Goal: Information Seeking & Learning: Learn about a topic

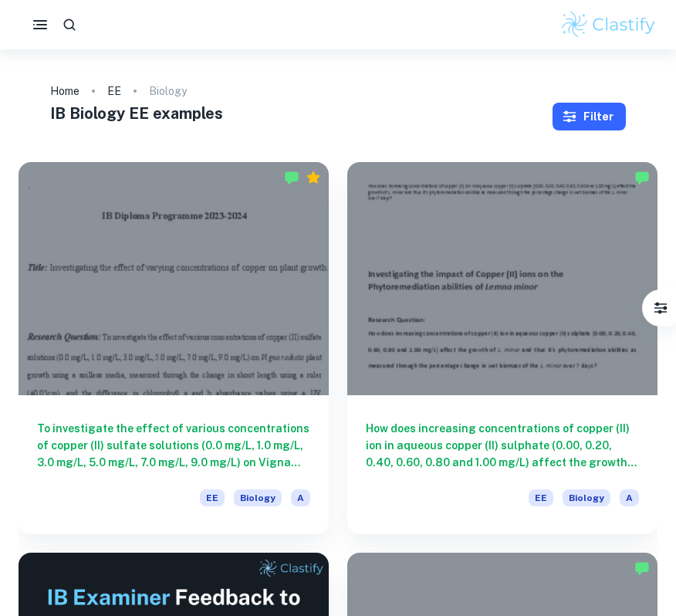
click at [592, 110] on button "Filter" at bounding box center [589, 117] width 73 height 28
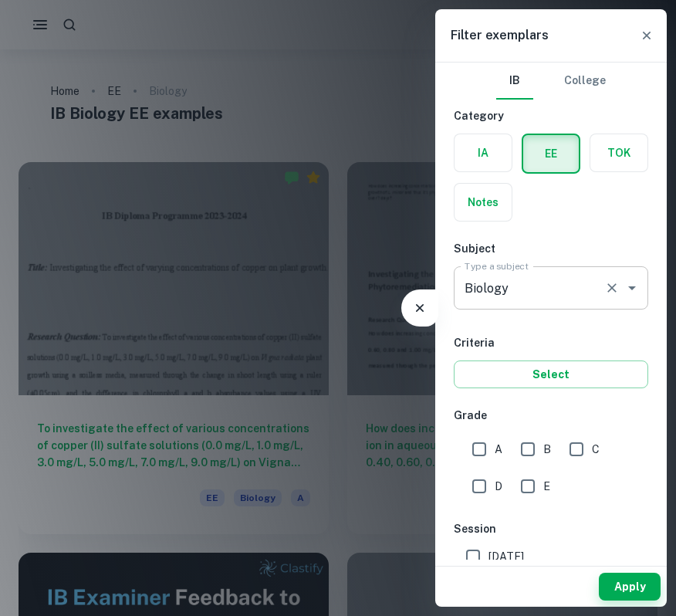
click at [558, 299] on input "Biology" at bounding box center [529, 287] width 137 height 29
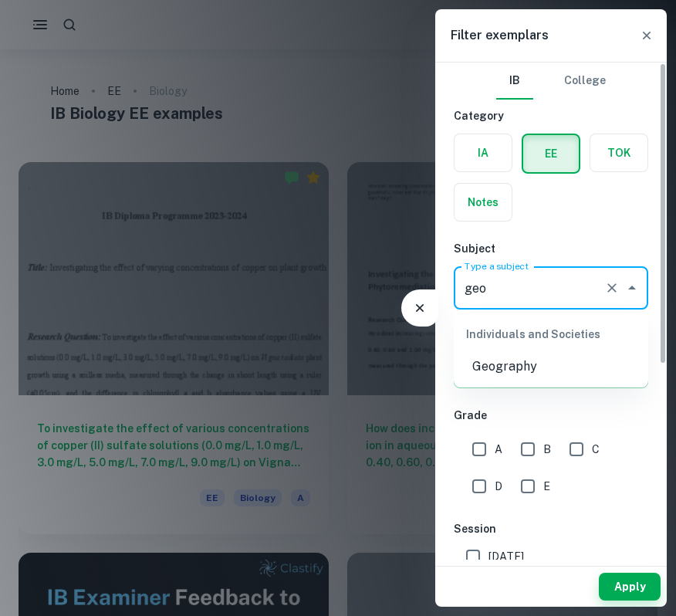
click at [550, 367] on li "Geography" at bounding box center [551, 367] width 194 height 28
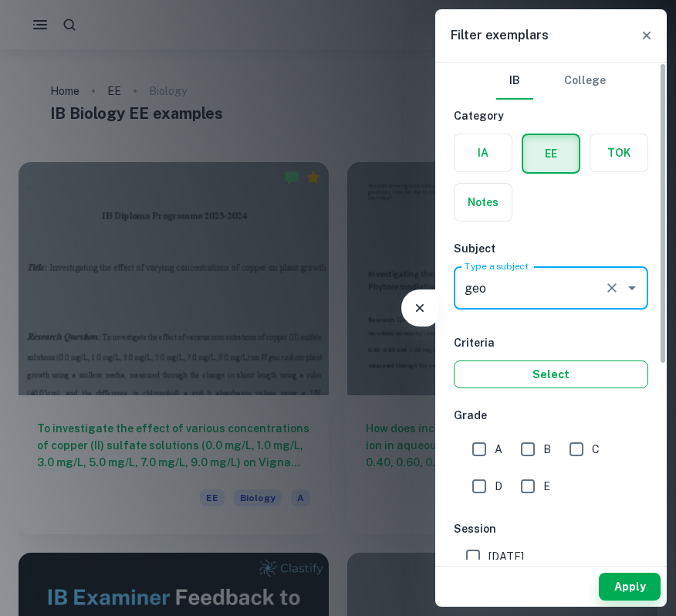
type input "Geography"
click at [556, 372] on button "Select" at bounding box center [551, 374] width 194 height 28
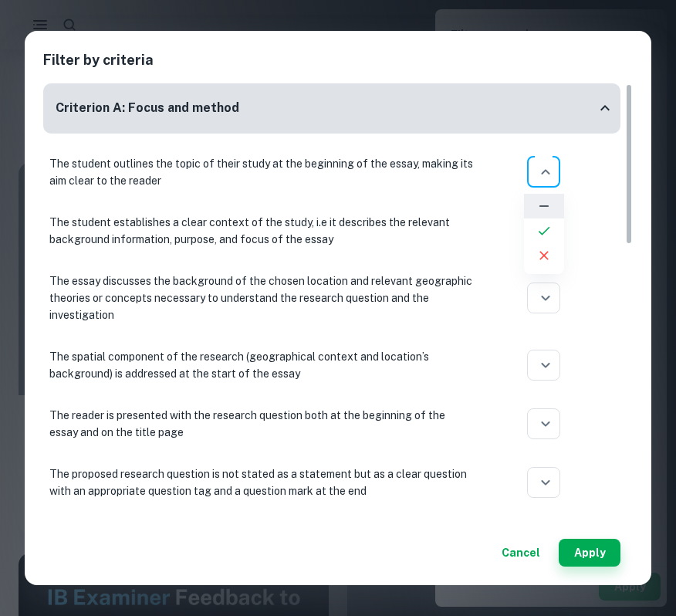
click at [555, 175] on body "We value your privacy We use cookies to enhance your browsing experience, serve…" at bounding box center [338, 357] width 676 height 616
click at [549, 174] on div at bounding box center [338, 308] width 676 height 616
click at [519, 553] on button "Cancel" at bounding box center [521, 553] width 51 height 28
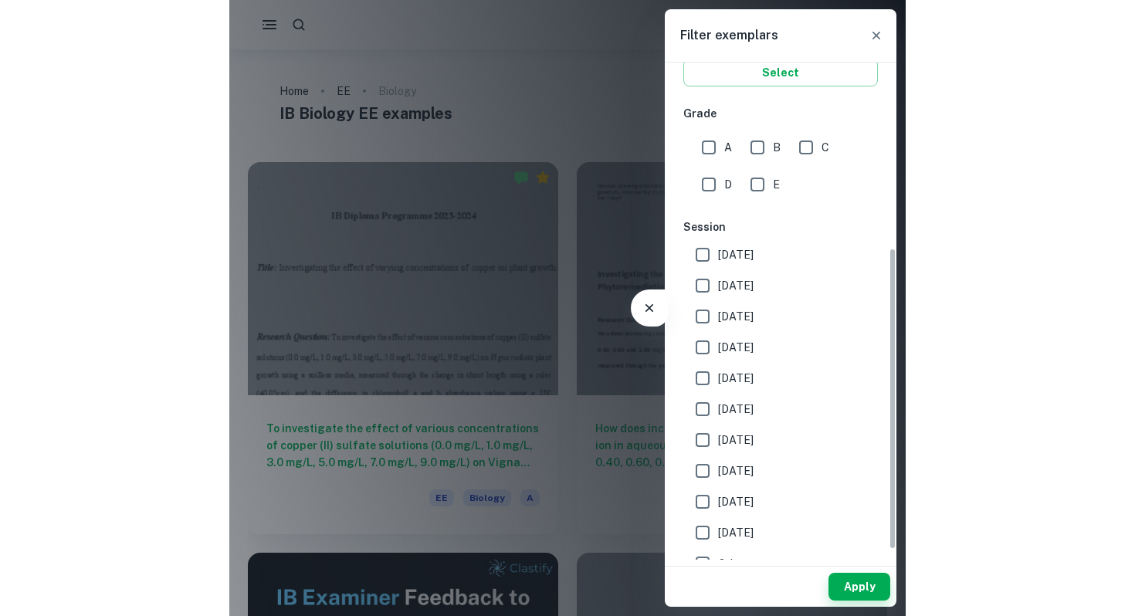
scroll to position [321, 0]
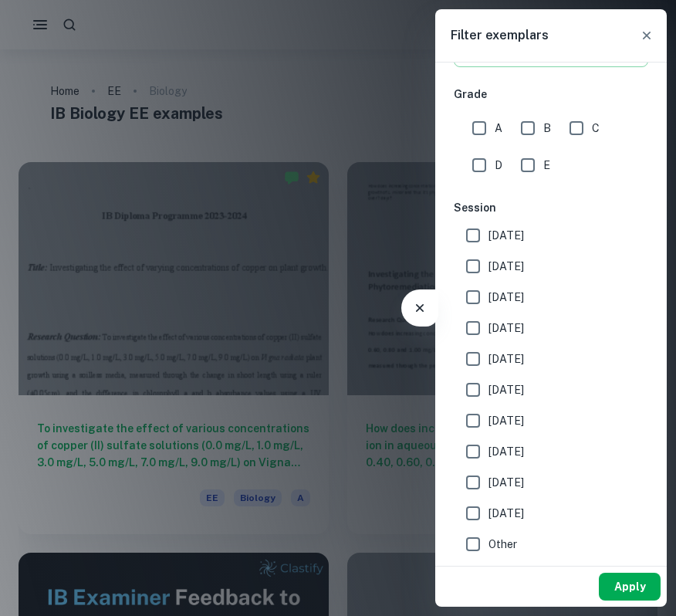
click at [625, 586] on button "Apply" at bounding box center [630, 587] width 62 height 28
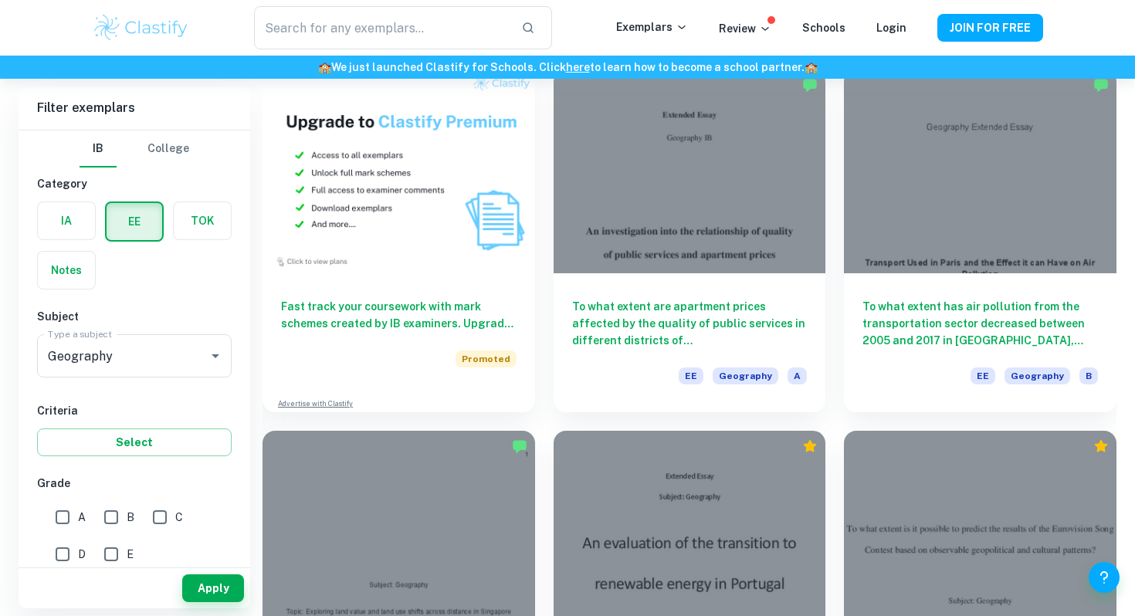
scroll to position [821, 0]
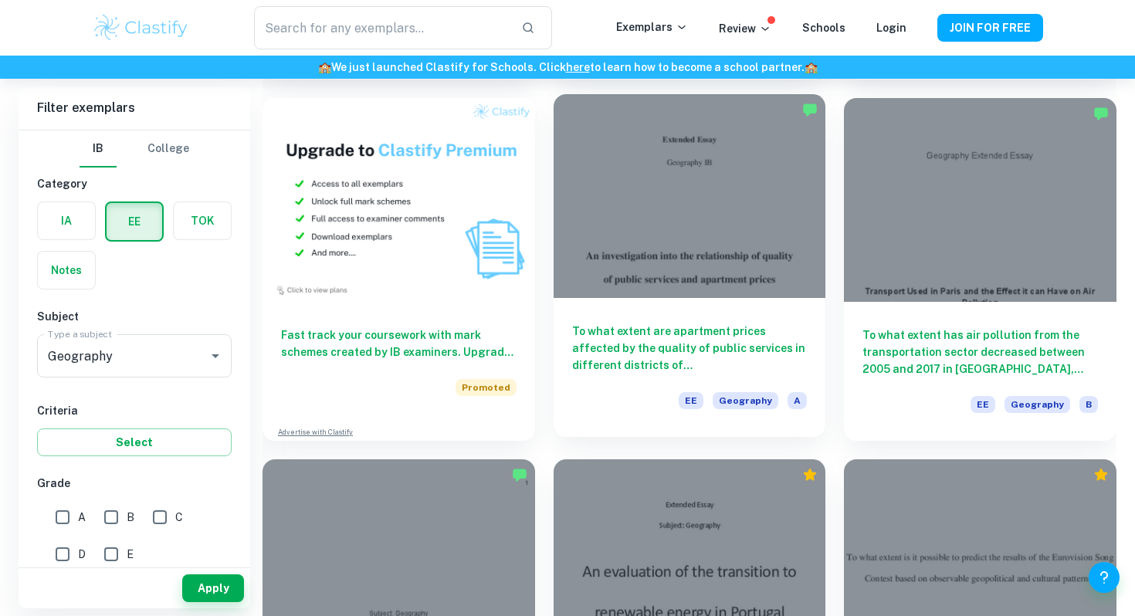
click at [675, 359] on h6 "To what extent are apartment prices affected by the quality of public services …" at bounding box center [689, 348] width 235 height 51
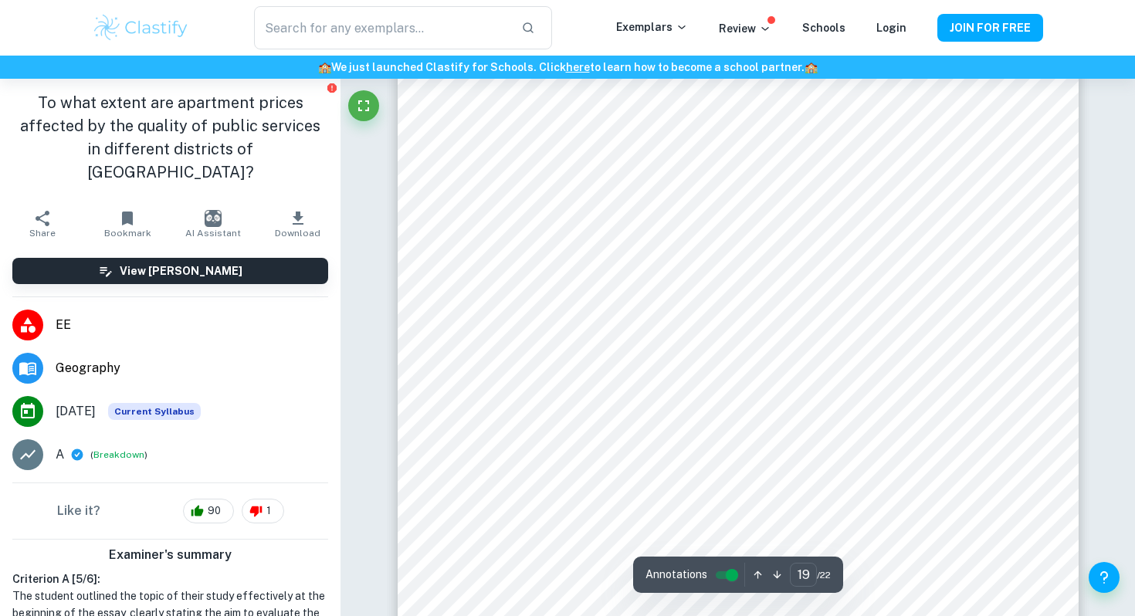
scroll to position [18287, 0]
type input "22"
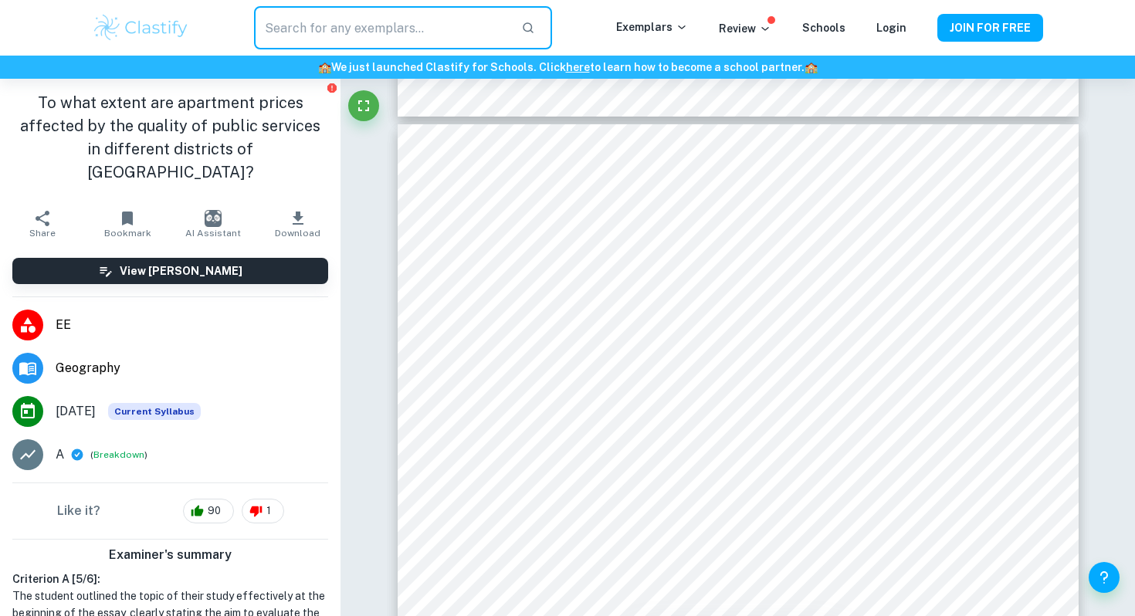
click at [369, 35] on input "text" at bounding box center [381, 27] width 255 height 43
type input "world studies"
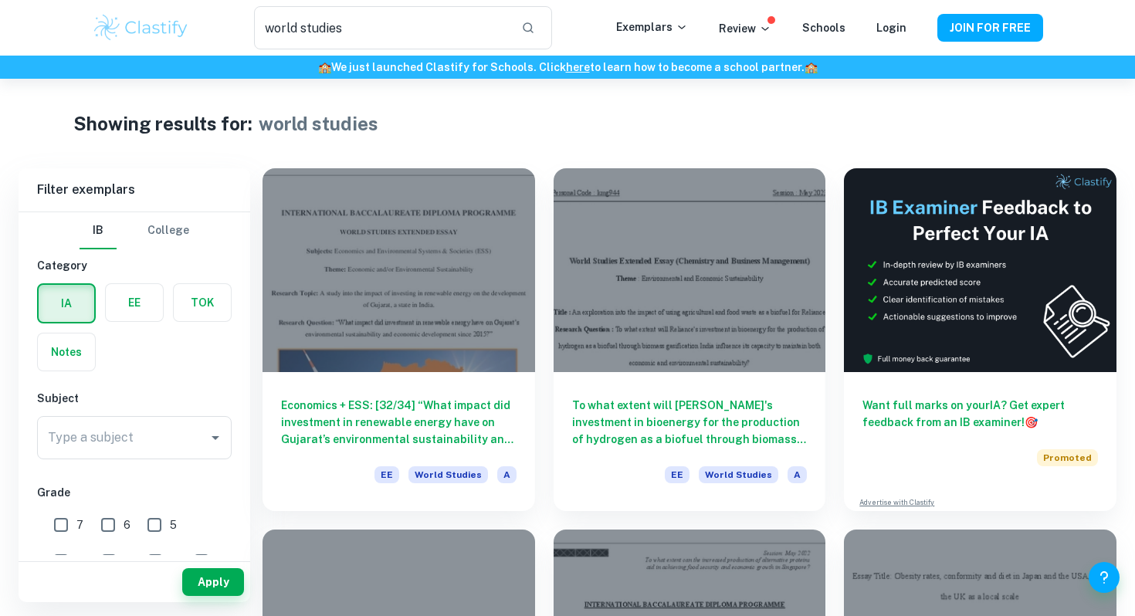
click at [132, 303] on label "button" at bounding box center [134, 302] width 57 height 37
click at [0, 0] on input "radio" at bounding box center [0, 0] width 0 height 0
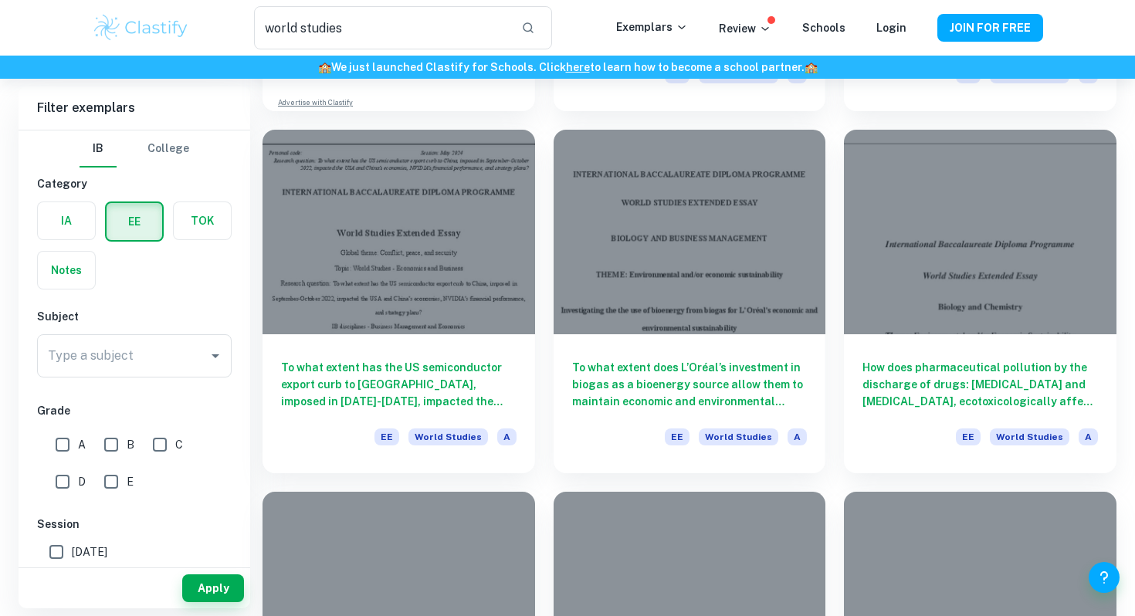
scroll to position [1140, 0]
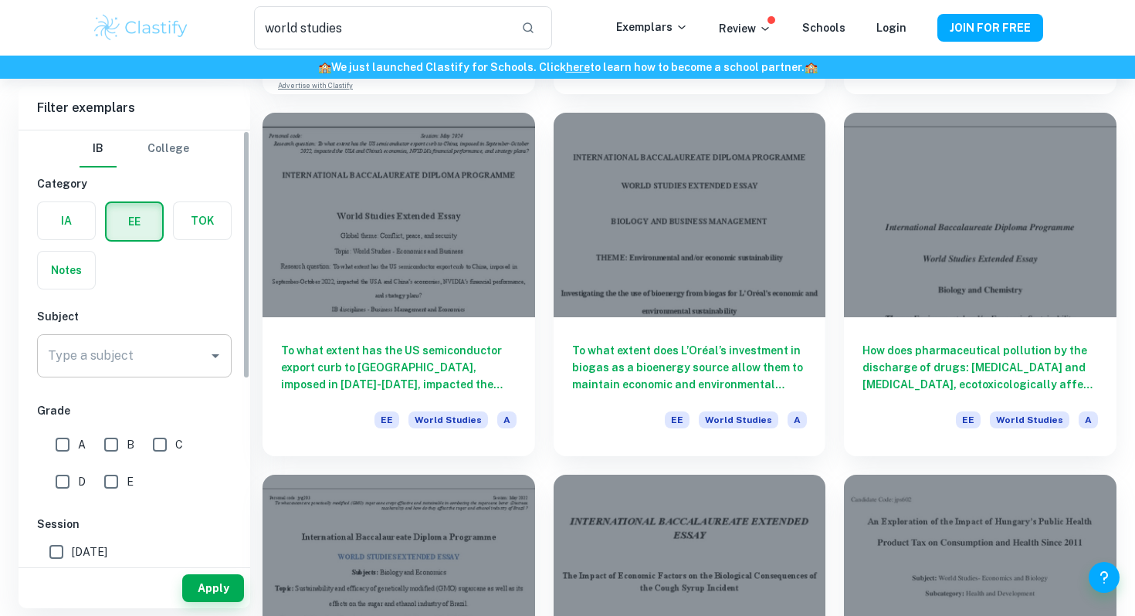
click at [83, 370] on input "Type a subject" at bounding box center [122, 355] width 157 height 29
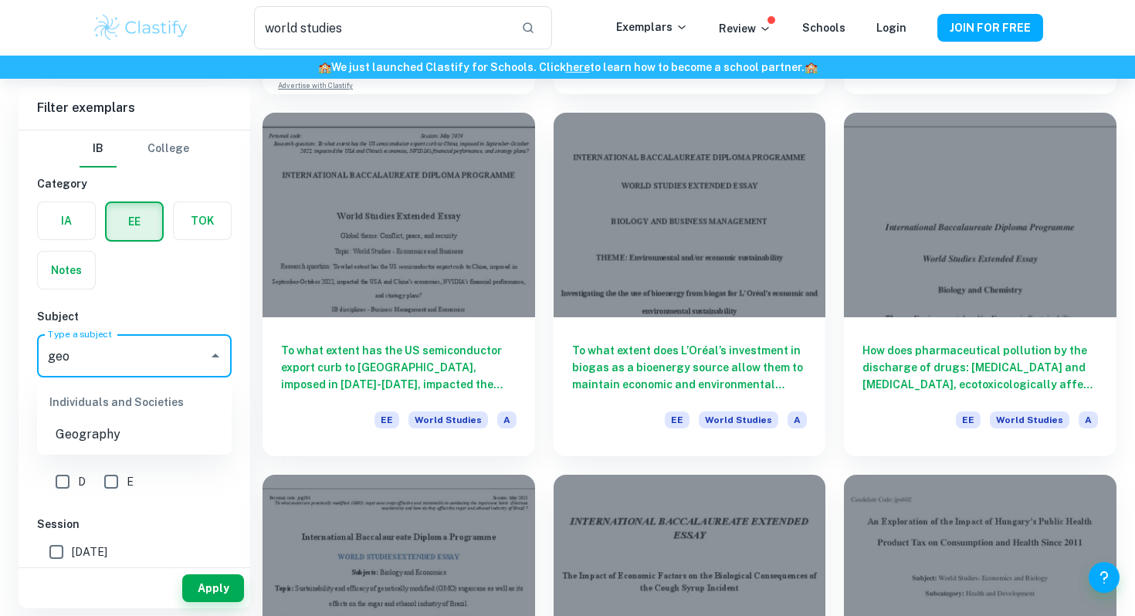
click at [99, 445] on li "Geography" at bounding box center [134, 435] width 194 height 28
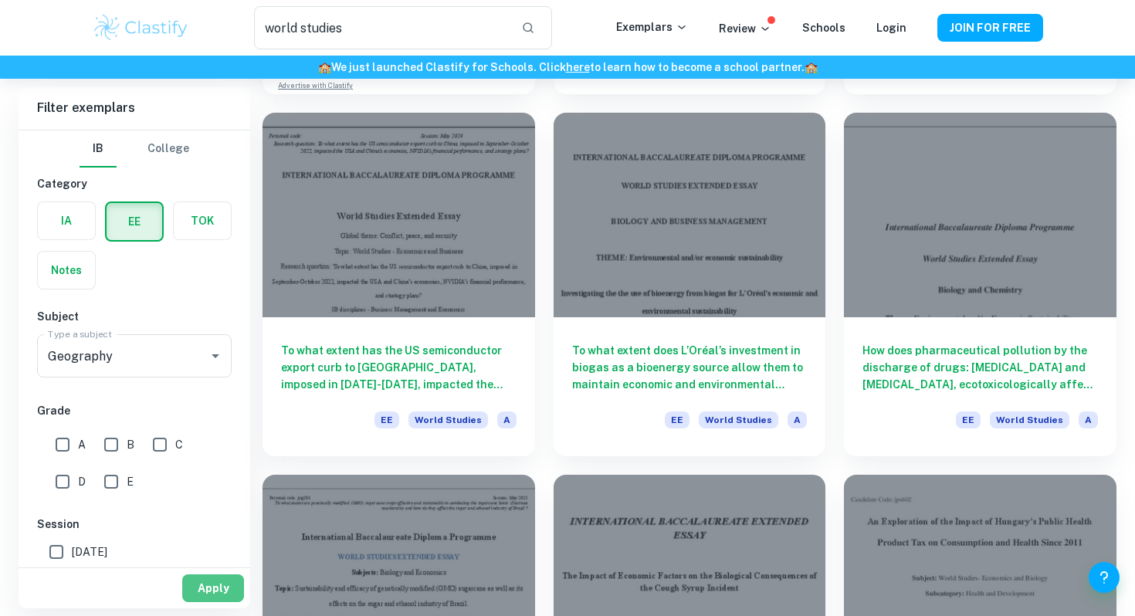
click at [200, 587] on button "Apply" at bounding box center [213, 588] width 62 height 28
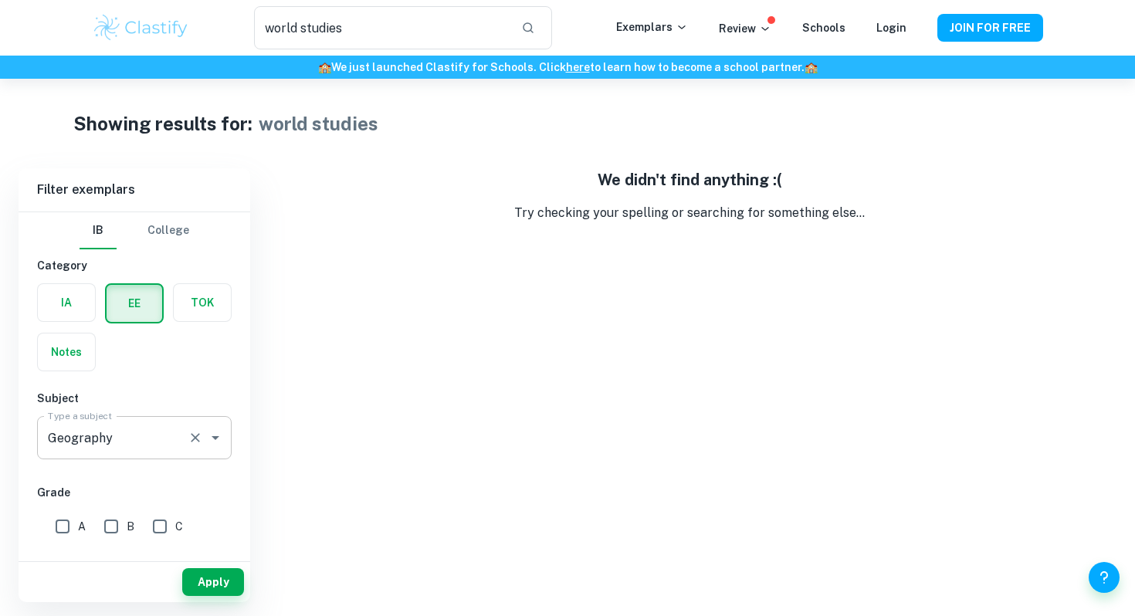
click at [123, 439] on input "Geography" at bounding box center [112, 437] width 137 height 29
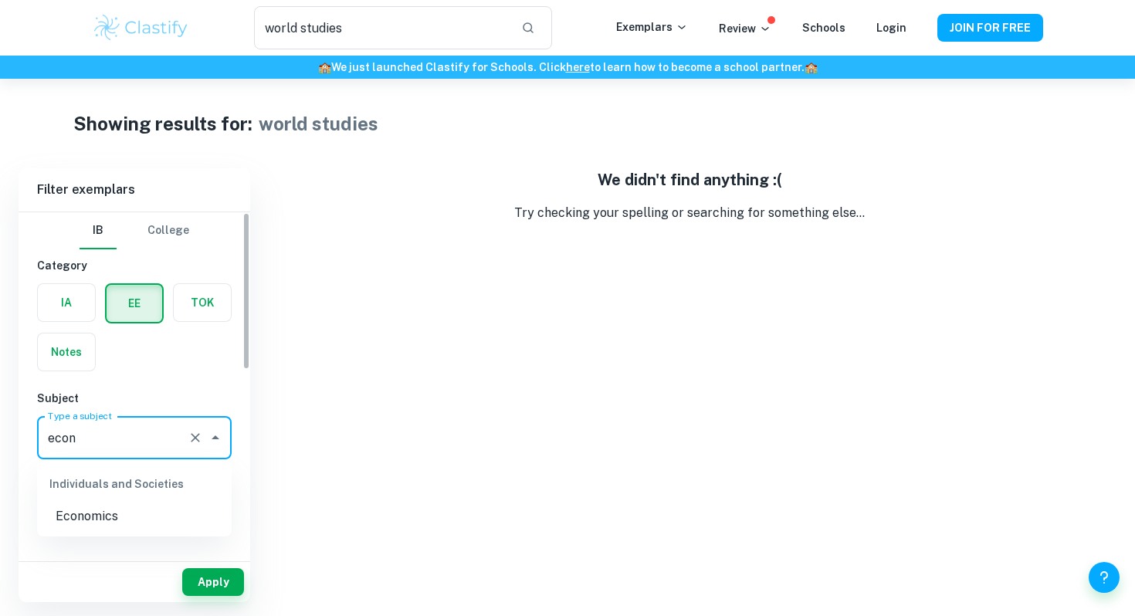
click at [105, 520] on li "Economics" at bounding box center [134, 516] width 194 height 28
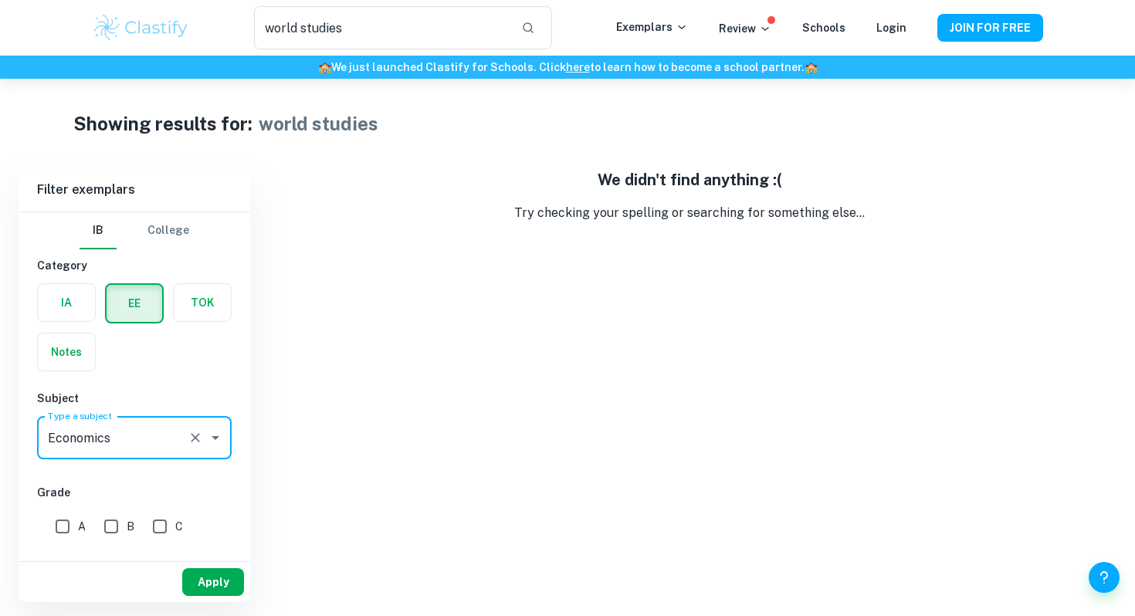
type input "Economics"
click at [213, 587] on button "Apply" at bounding box center [213, 582] width 62 height 28
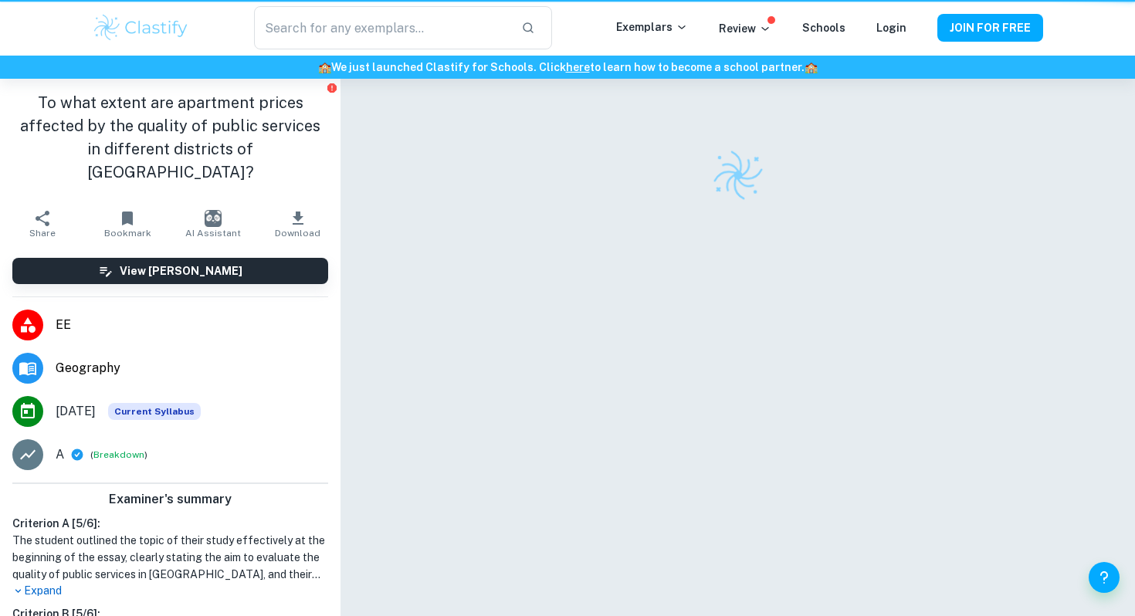
scroll to position [79, 0]
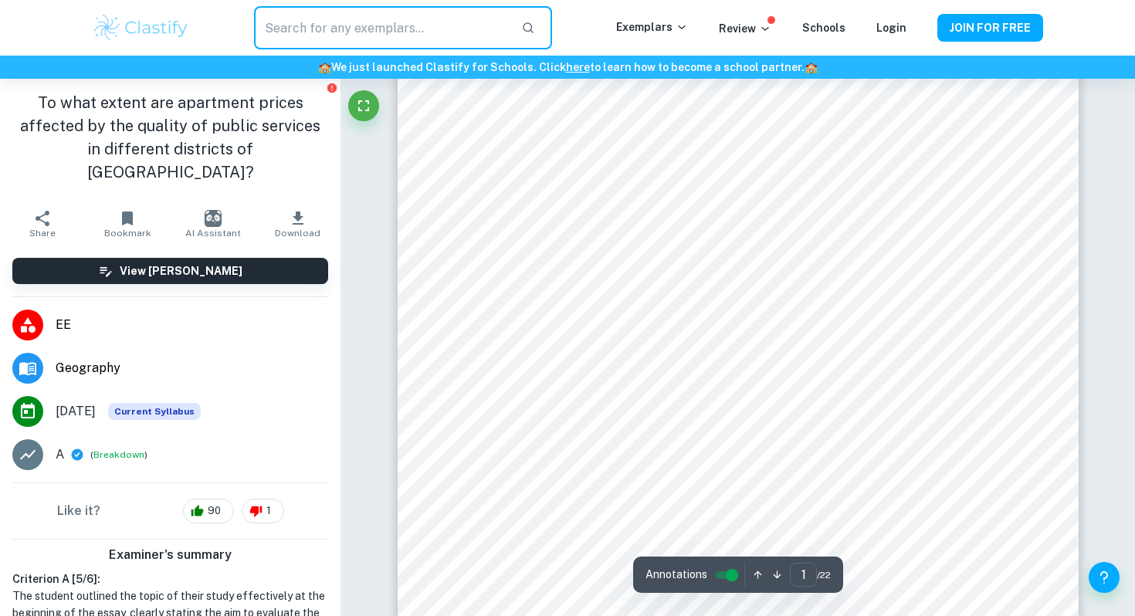
click at [317, 26] on input "text" at bounding box center [381, 27] width 255 height 43
type input "world studies"
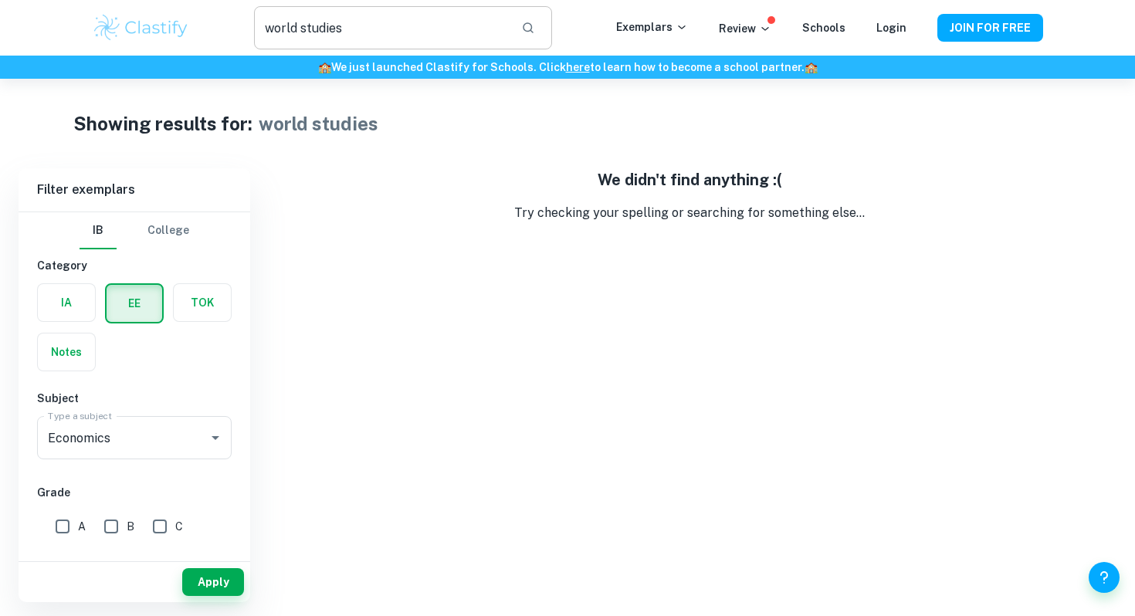
click at [361, 34] on input "world studies" at bounding box center [381, 27] width 255 height 43
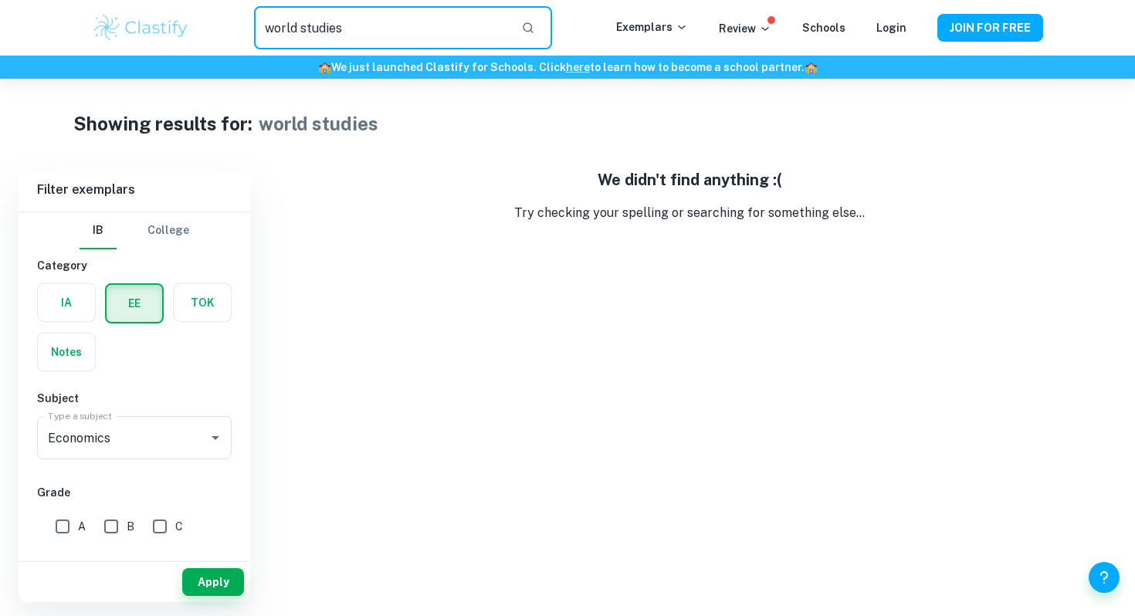
click at [357, 36] on input "world studies" at bounding box center [381, 27] width 255 height 43
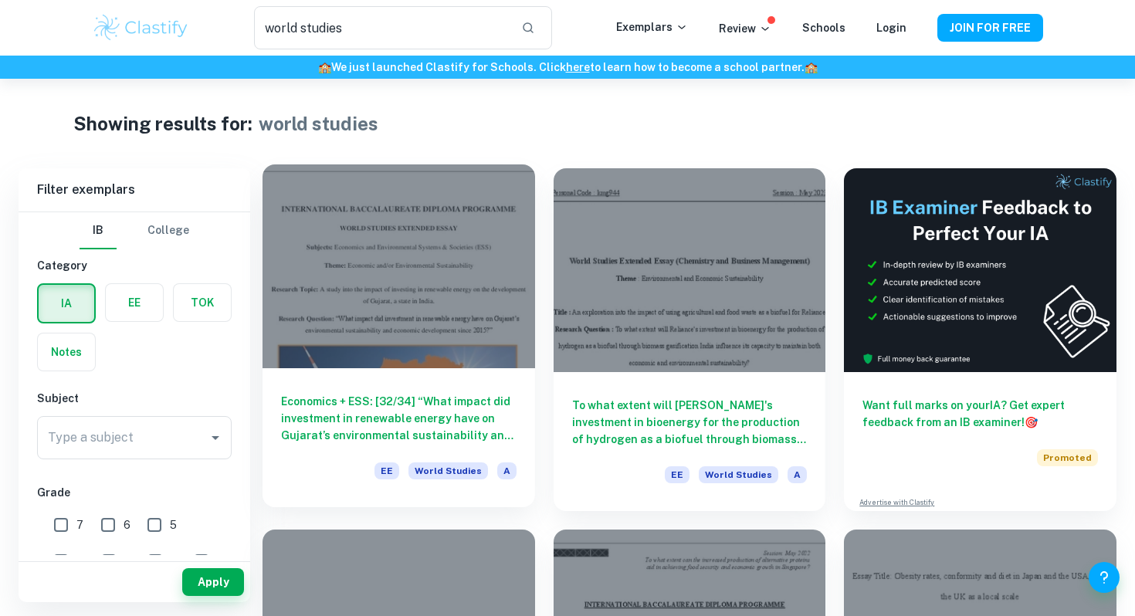
click at [437, 340] on div at bounding box center [398, 266] width 272 height 204
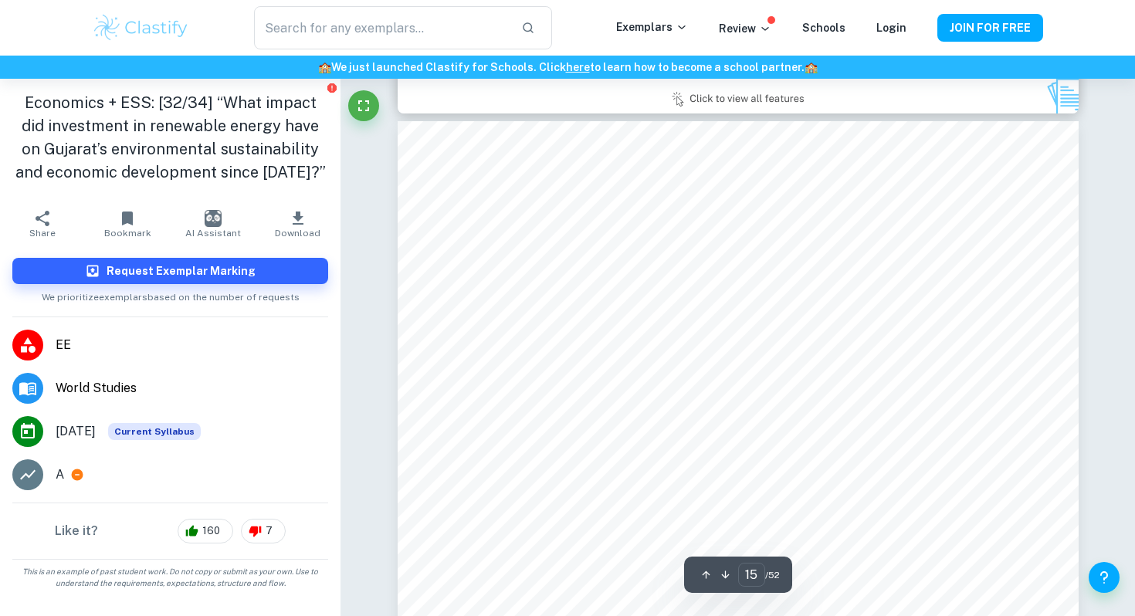
scroll to position [12942, 0]
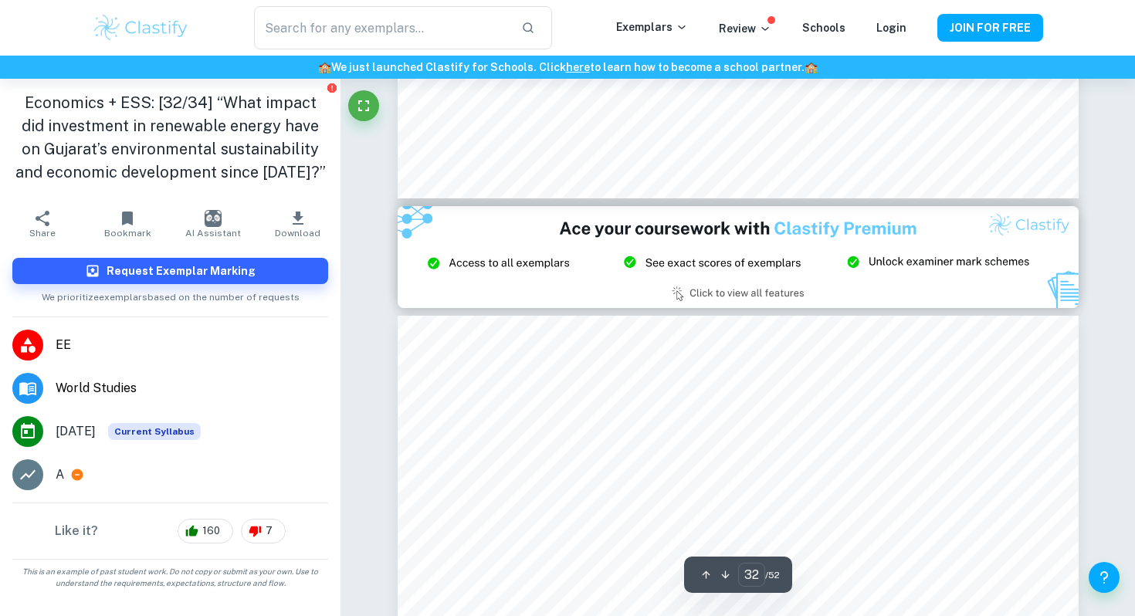
type input "33"
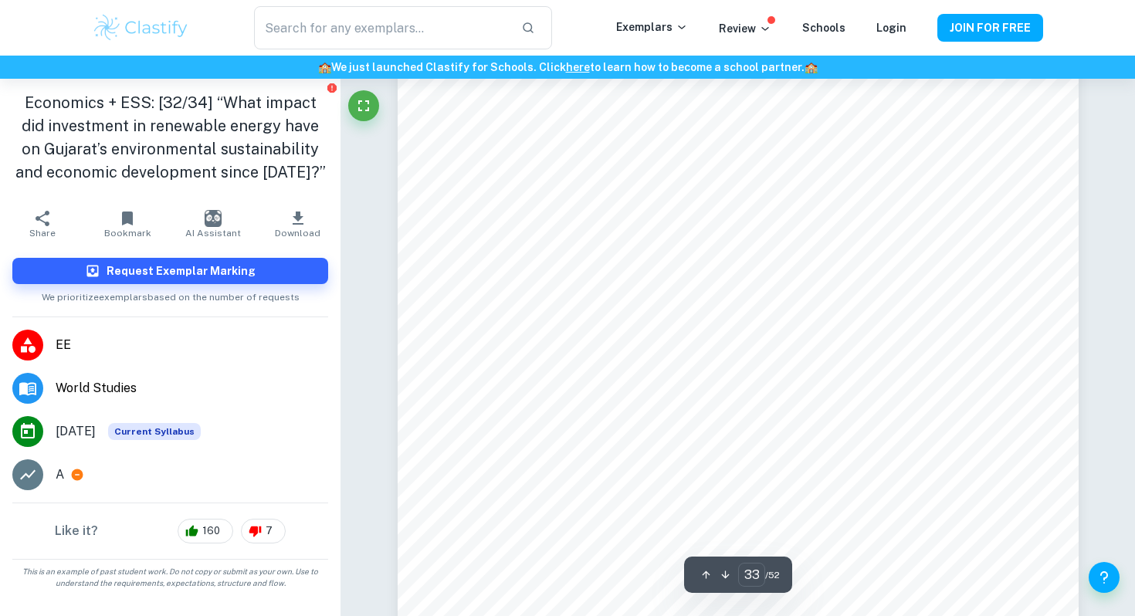
scroll to position [29291, 0]
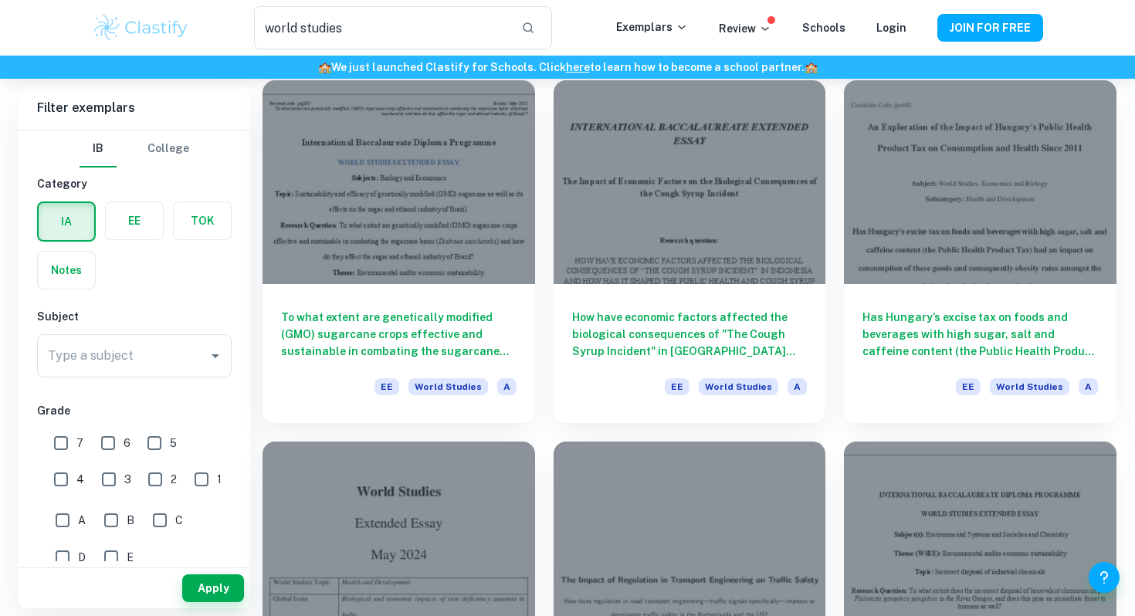
scroll to position [1729, 0]
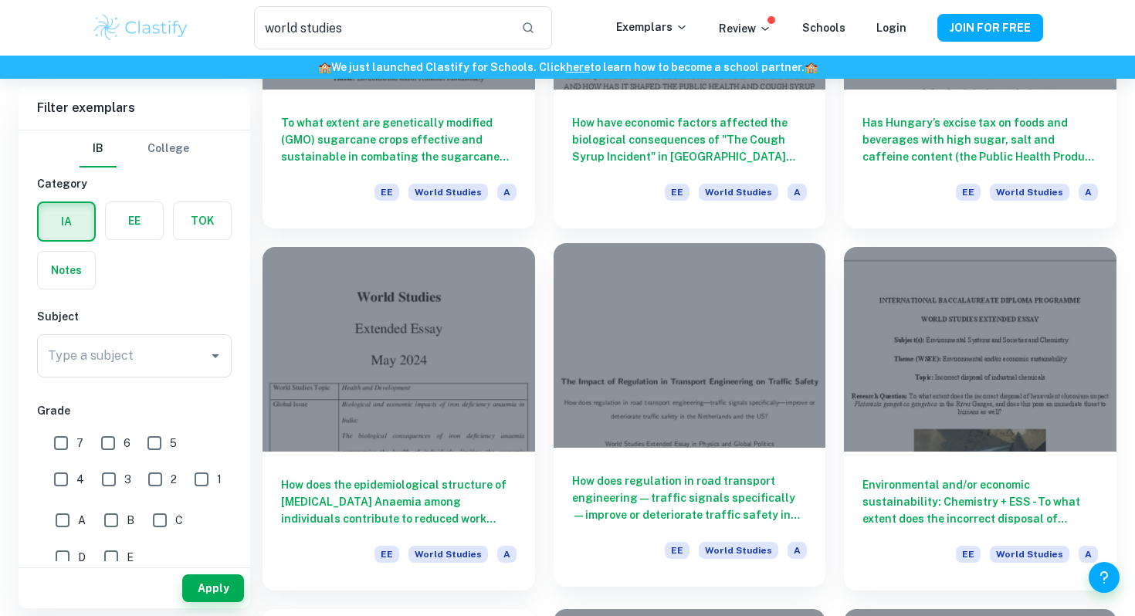
click at [699, 491] on h6 "How does regulation in road transport engineering—traffic signals specifically—…" at bounding box center [689, 497] width 235 height 51
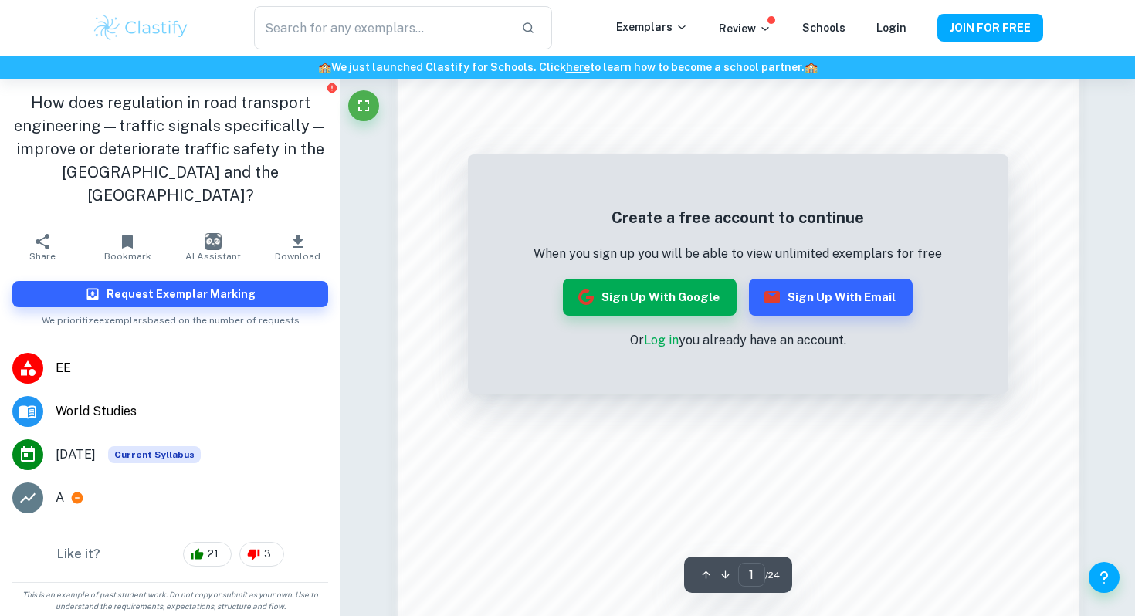
scroll to position [1075, 0]
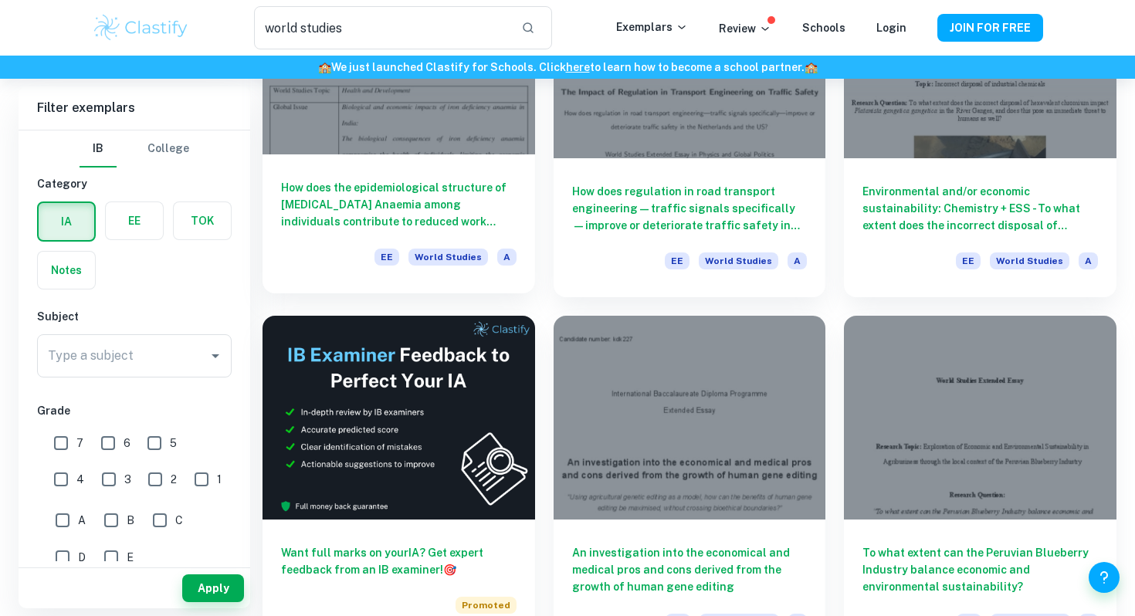
scroll to position [2231, 0]
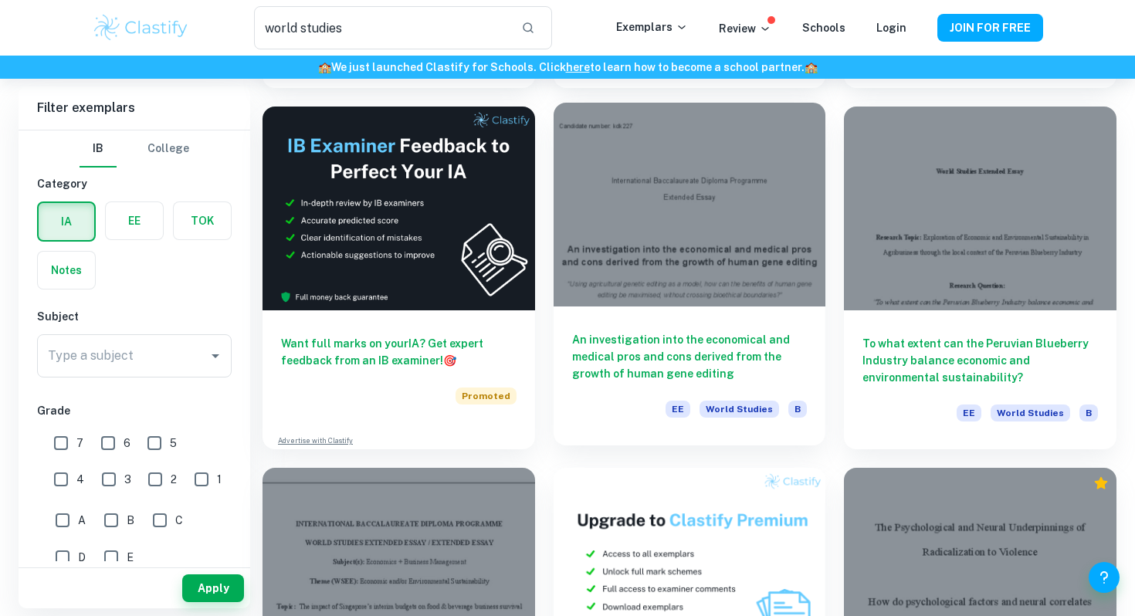
click at [650, 337] on h6 "An investigation into the economical and medical pros and cons derived from the…" at bounding box center [689, 356] width 235 height 51
